Goal: Task Accomplishment & Management: Manage account settings

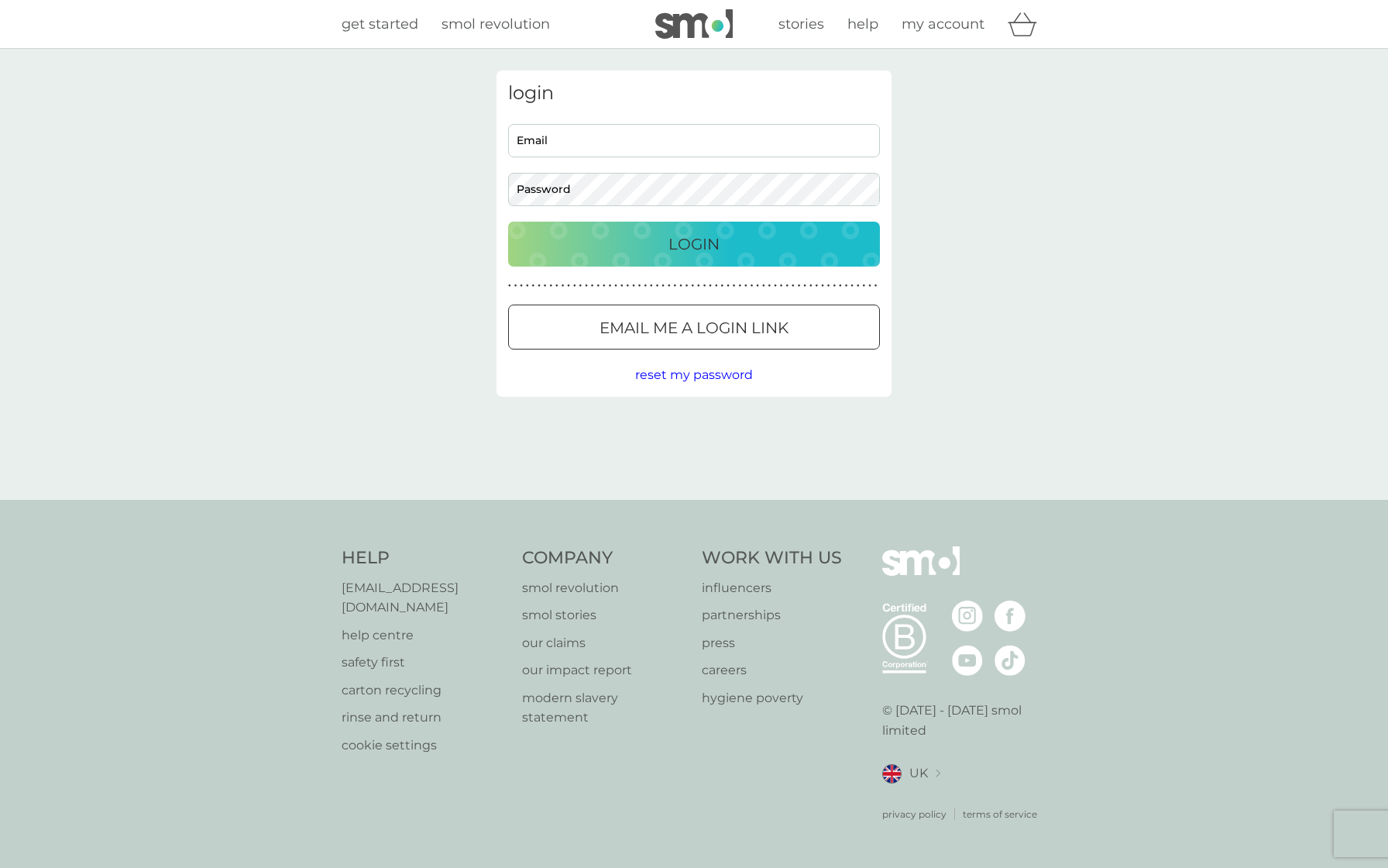
click at [647, 367] on span "reset my password" at bounding box center [694, 374] width 118 height 15
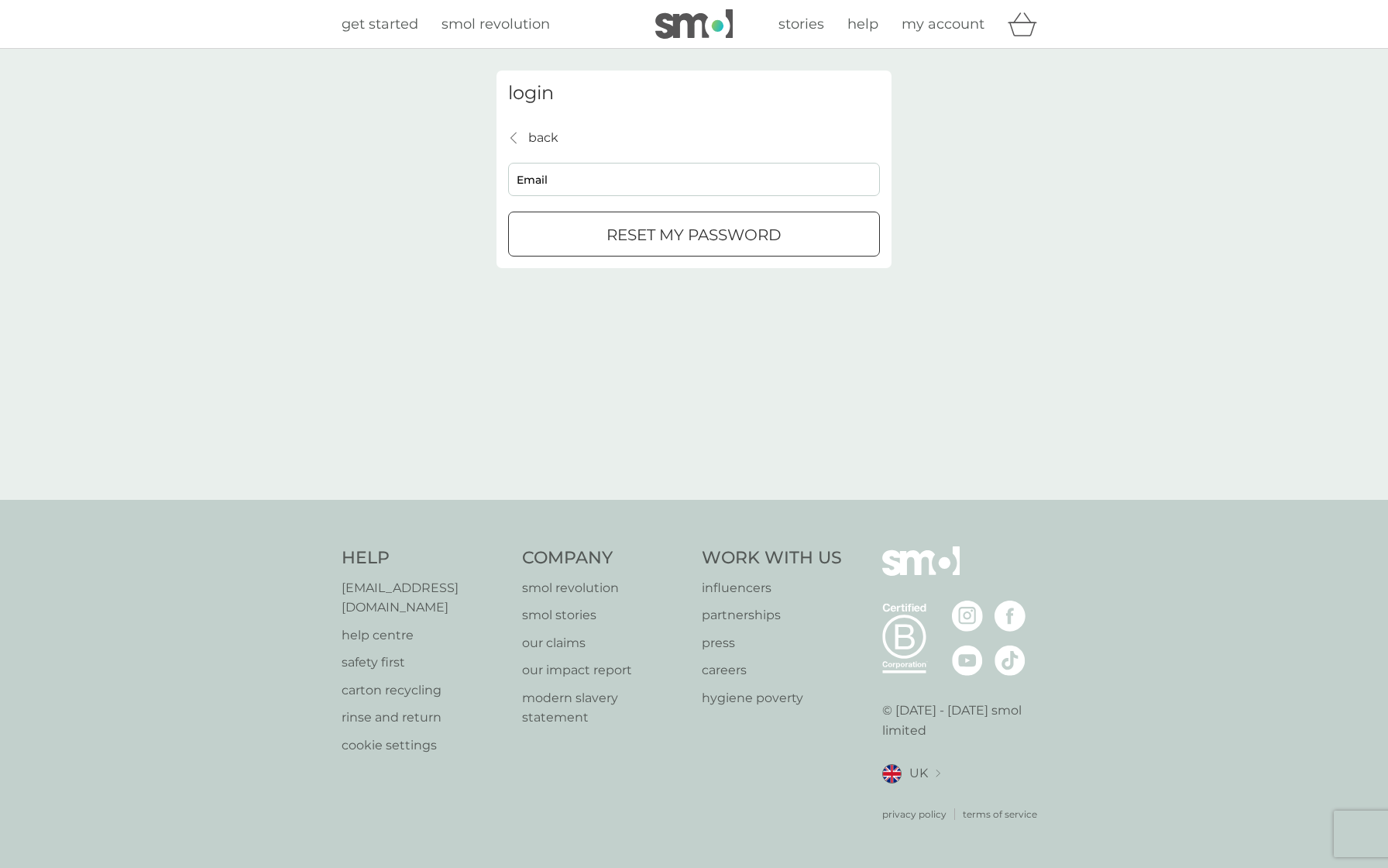
click at [567, 191] on input "Email" at bounding box center [694, 179] width 372 height 33
type input "[EMAIL_ADDRESS][DOMAIN_NAME]"
click at [626, 245] on p "reset my password" at bounding box center [694, 235] width 175 height 24
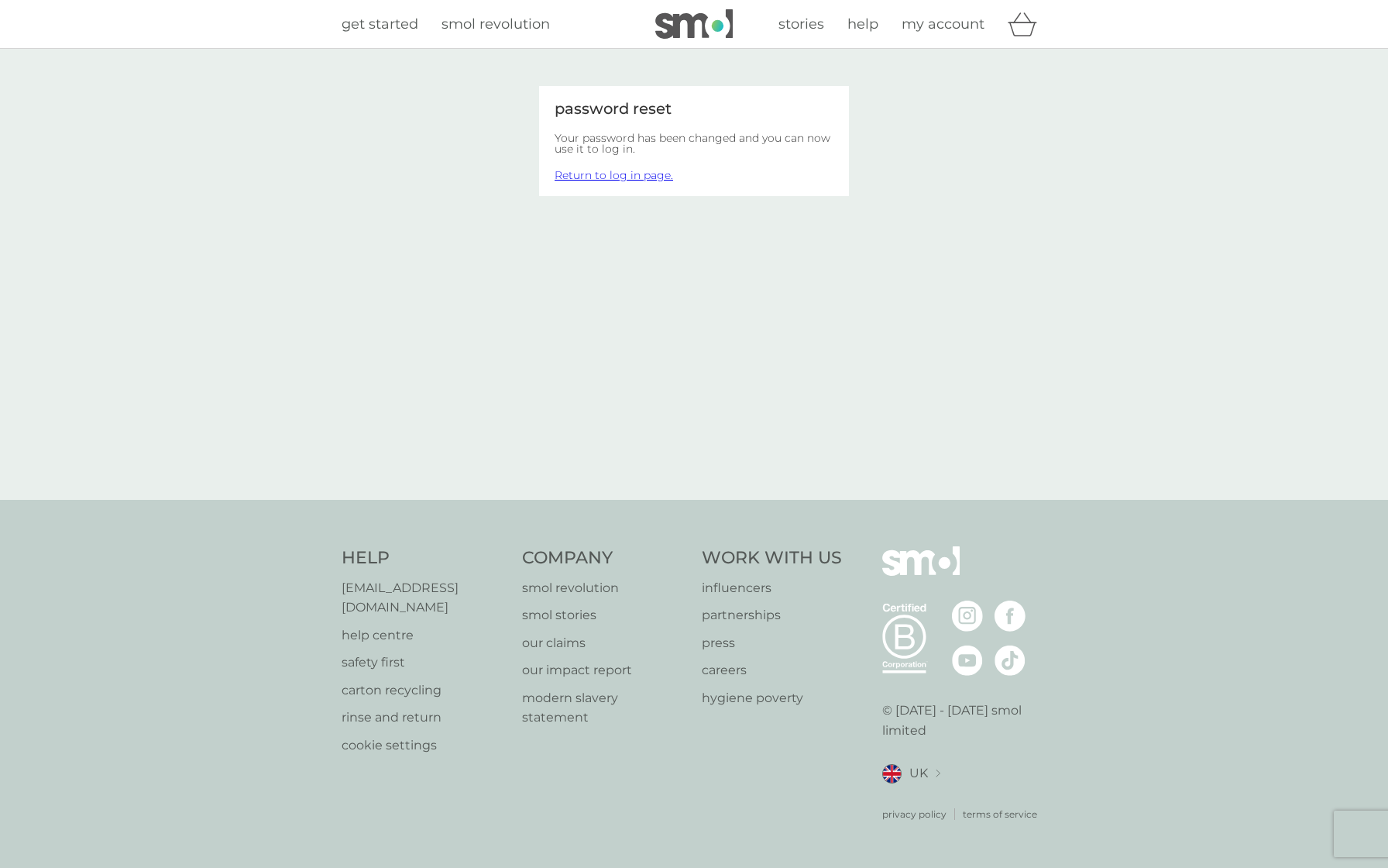
click at [660, 179] on link "Return to log in page." at bounding box center [614, 175] width 119 height 14
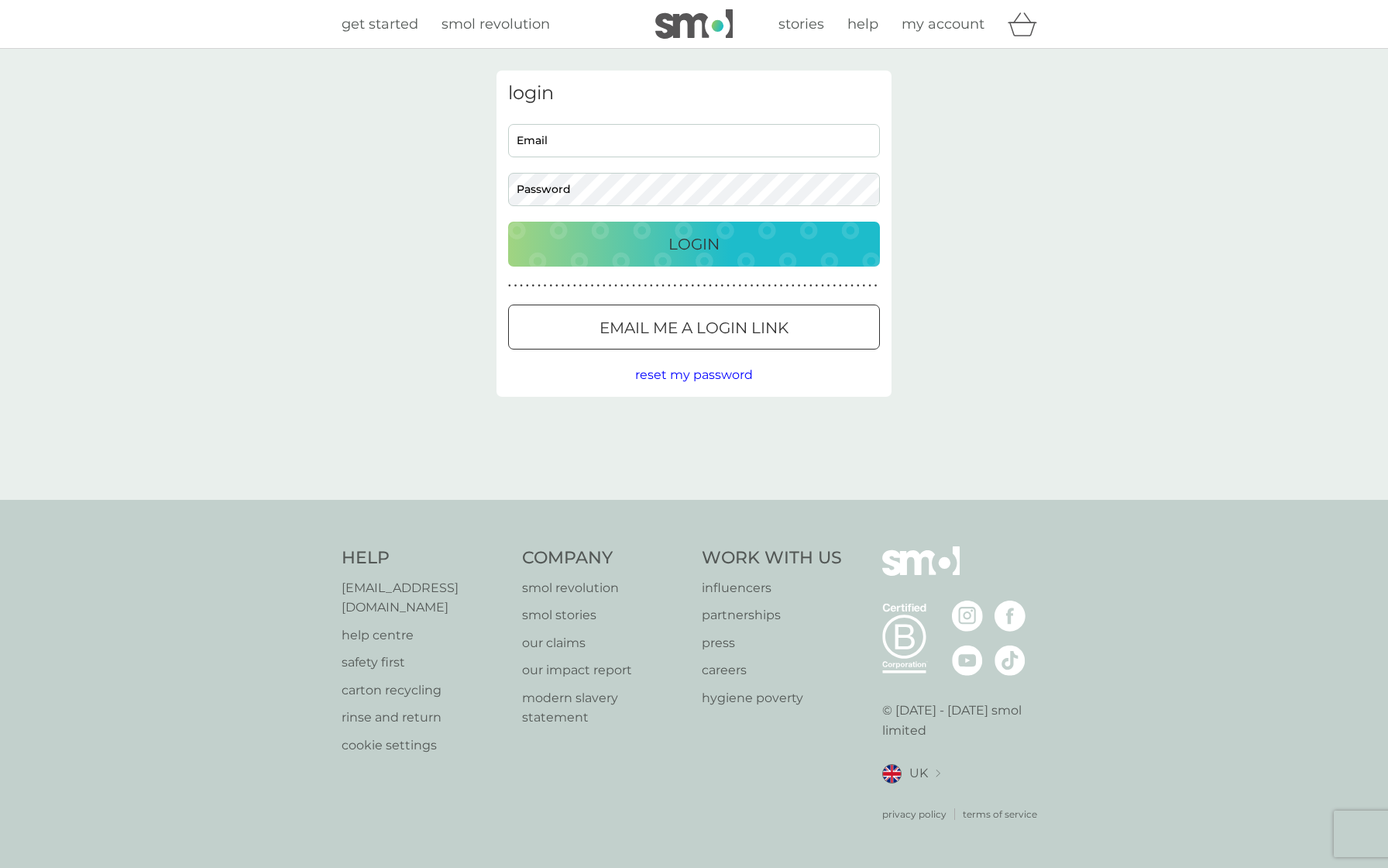
click at [638, 133] on input "Email" at bounding box center [694, 140] width 372 height 33
type input "[EMAIL_ADDRESS][DOMAIN_NAME]"
click at [693, 239] on p "Login" at bounding box center [694, 244] width 51 height 24
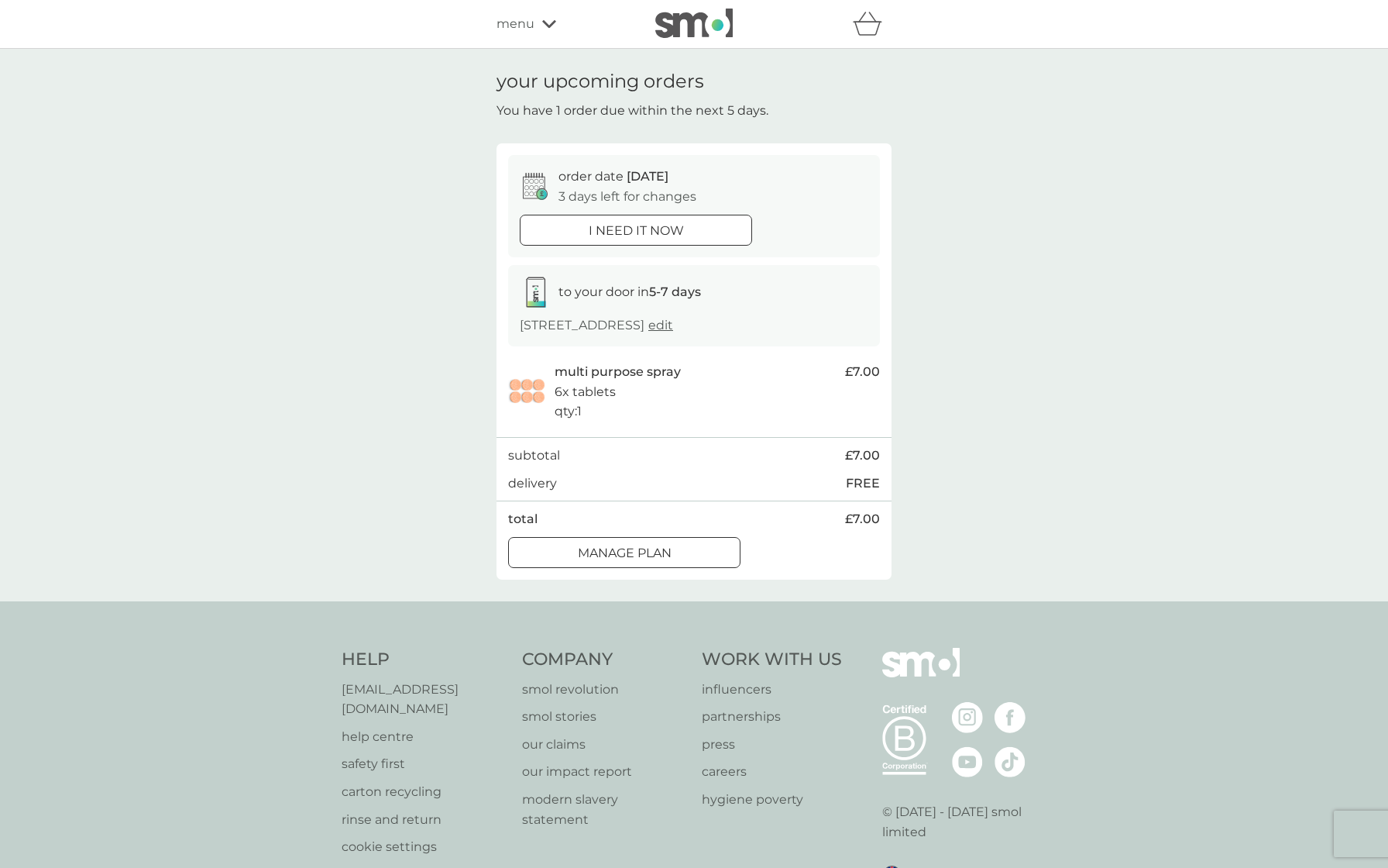
click at [688, 550] on div "Manage plan" at bounding box center [624, 552] width 231 height 20
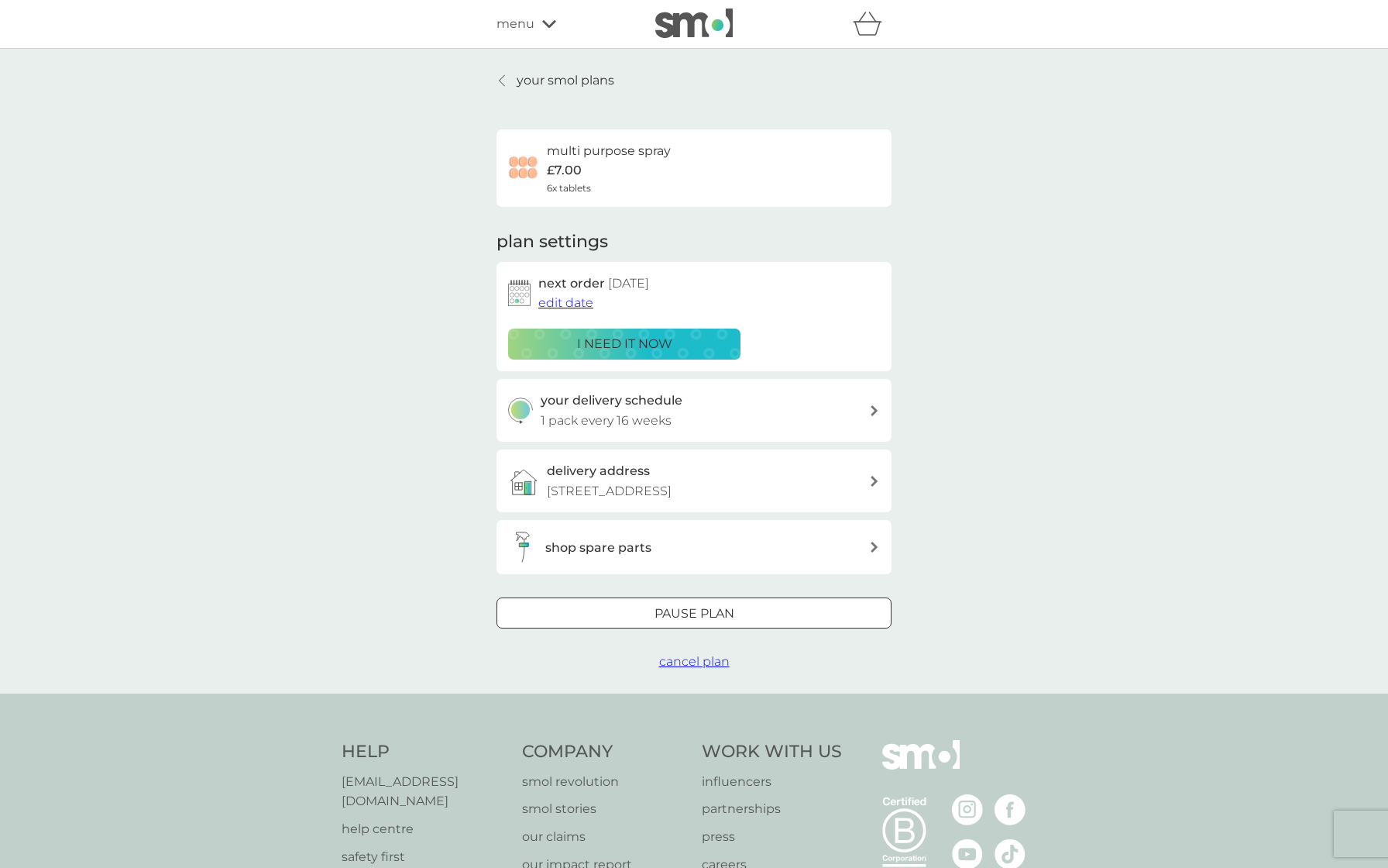
click at [709, 619] on div at bounding box center [694, 613] width 56 height 17
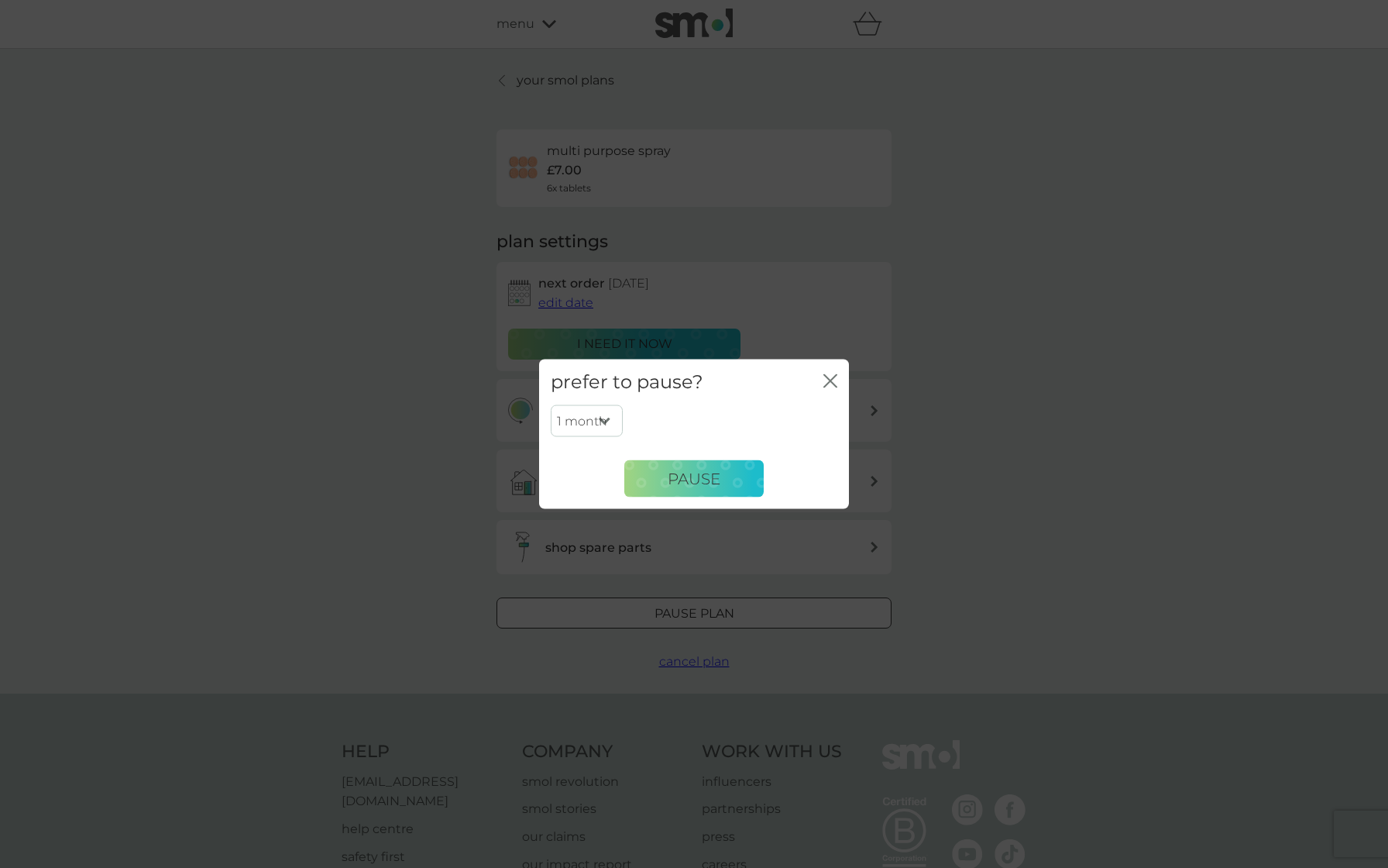
click at [612, 414] on select "1 month 2 months 3 months 4 months 5 months 6 months" at bounding box center [586, 420] width 72 height 32
select select "3"
click at [550, 405] on select "1 month 2 months 3 months 4 months 5 months 6 months" at bounding box center [586, 420] width 72 height 32
click at [694, 478] on span "Pause" at bounding box center [694, 477] width 52 height 18
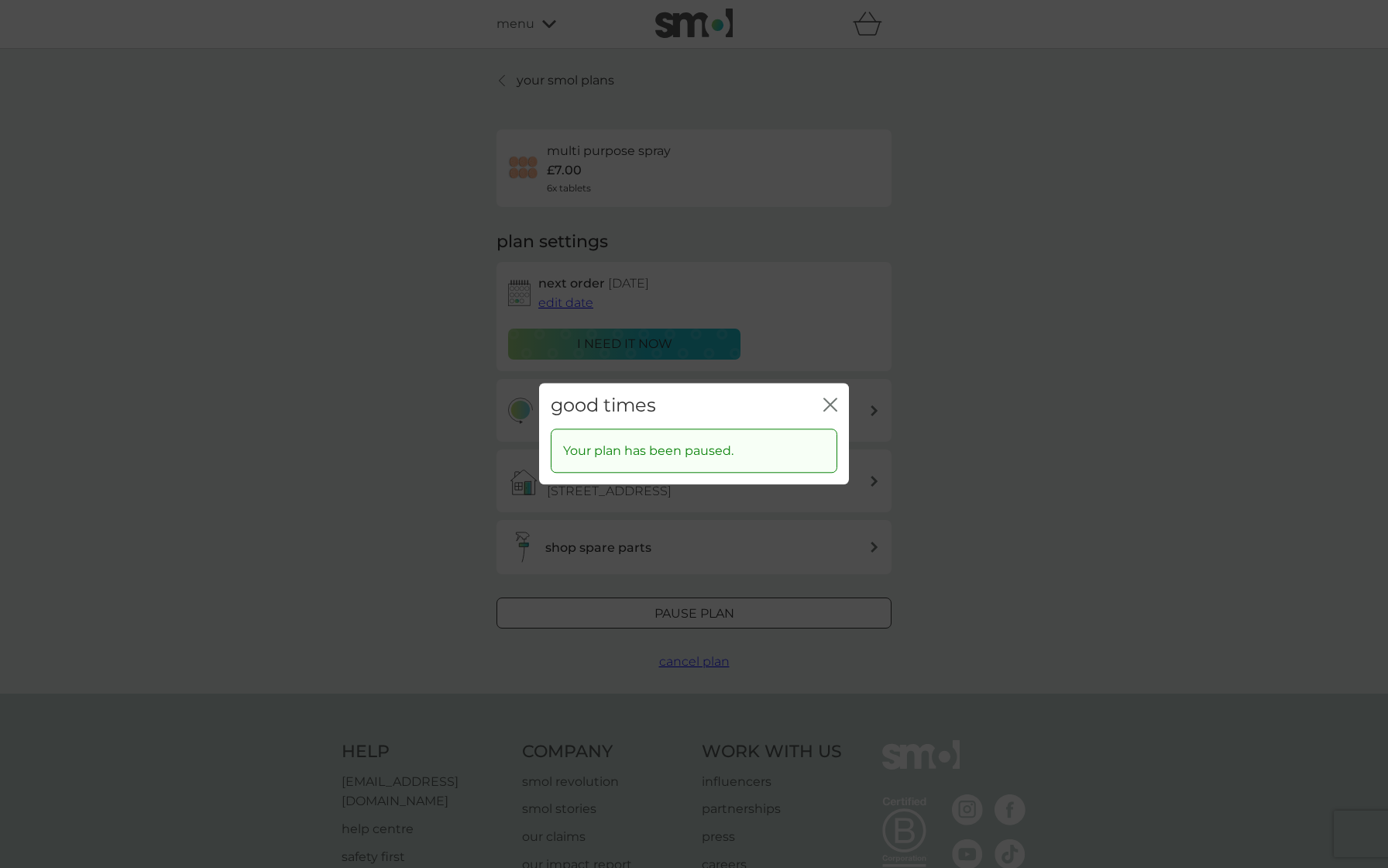
click at [833, 398] on icon "close" at bounding box center [831, 405] width 14 height 14
